Goal: Transaction & Acquisition: Purchase product/service

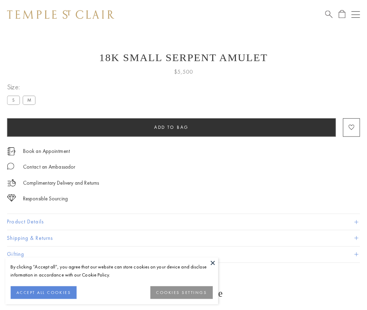
scroll to position [28, 0]
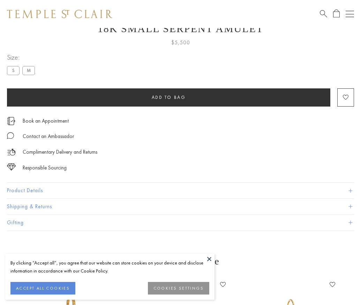
click at [169, 97] on span "Add to bag" at bounding box center [169, 97] width 34 height 6
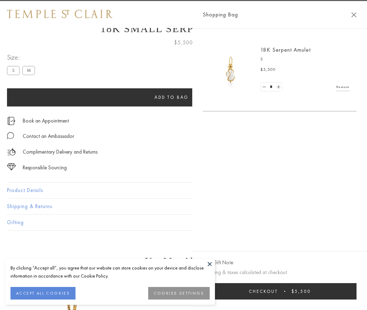
click at [284, 291] on button "Checkout $5,500" at bounding box center [280, 291] width 154 height 16
